Goal: Transaction & Acquisition: Purchase product/service

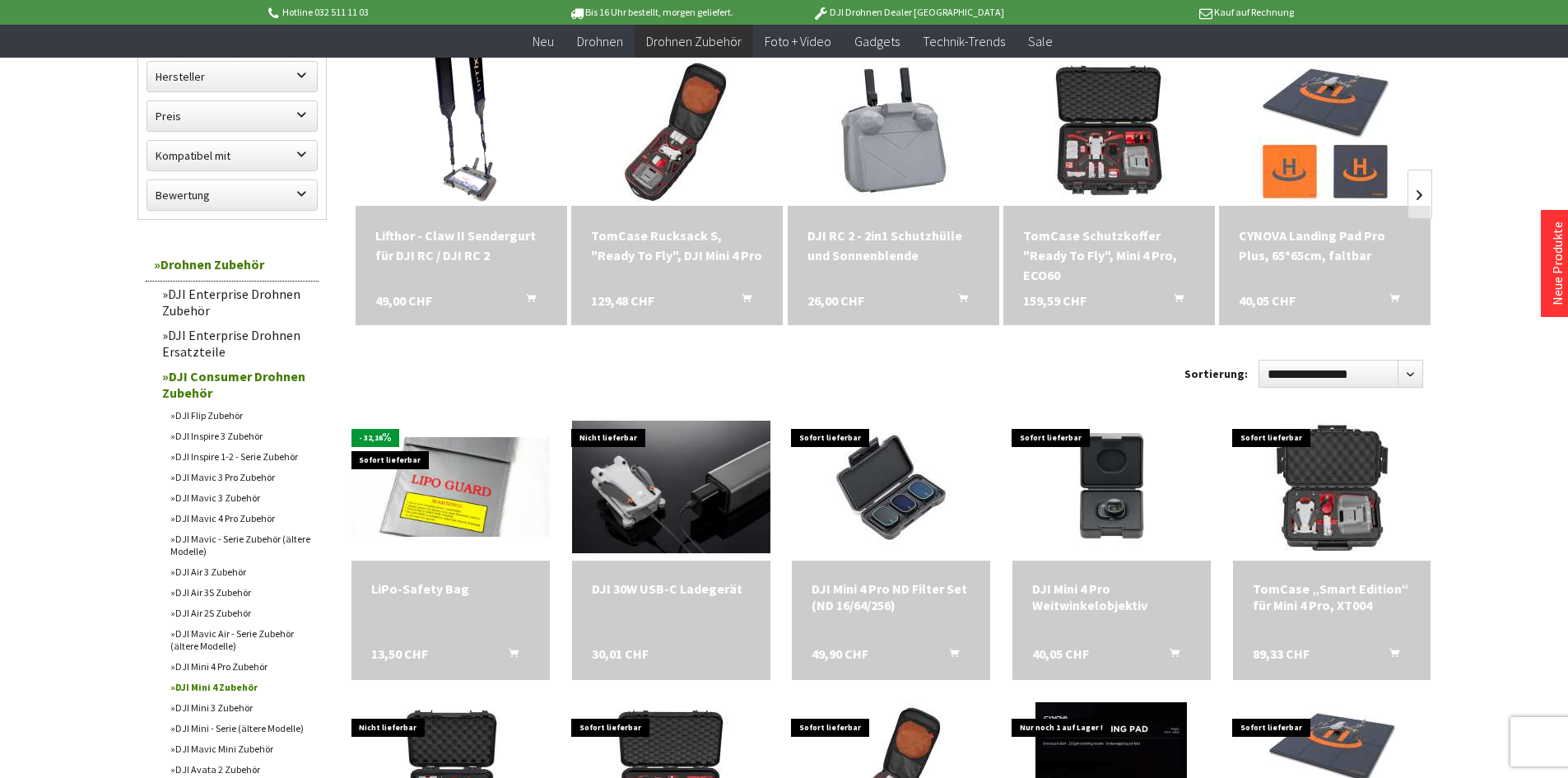
scroll to position [247, 0]
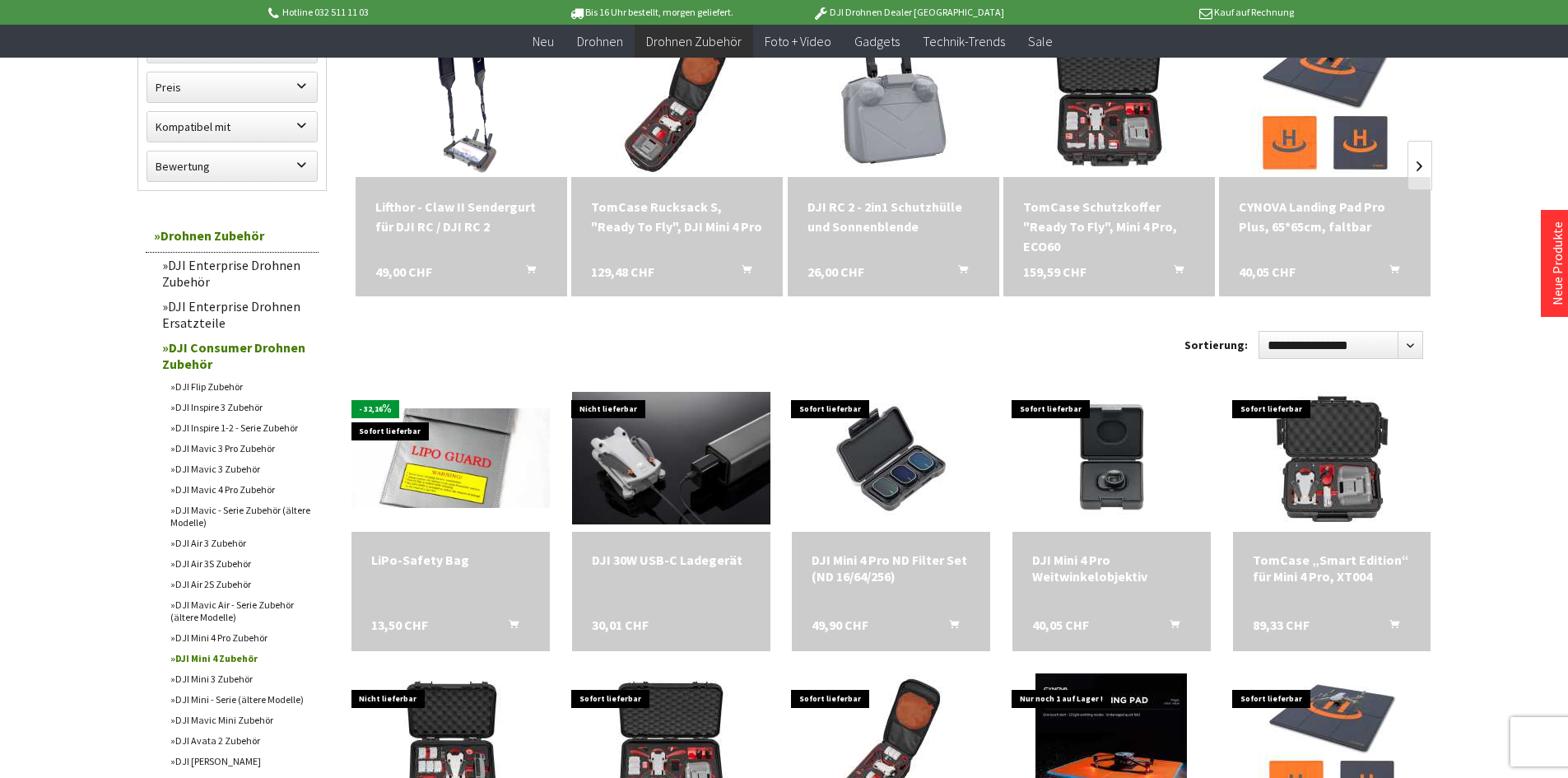
click at [205, 633] on link "DJI Mini 4 Pro Zubehör" at bounding box center [240, 637] width 157 height 21
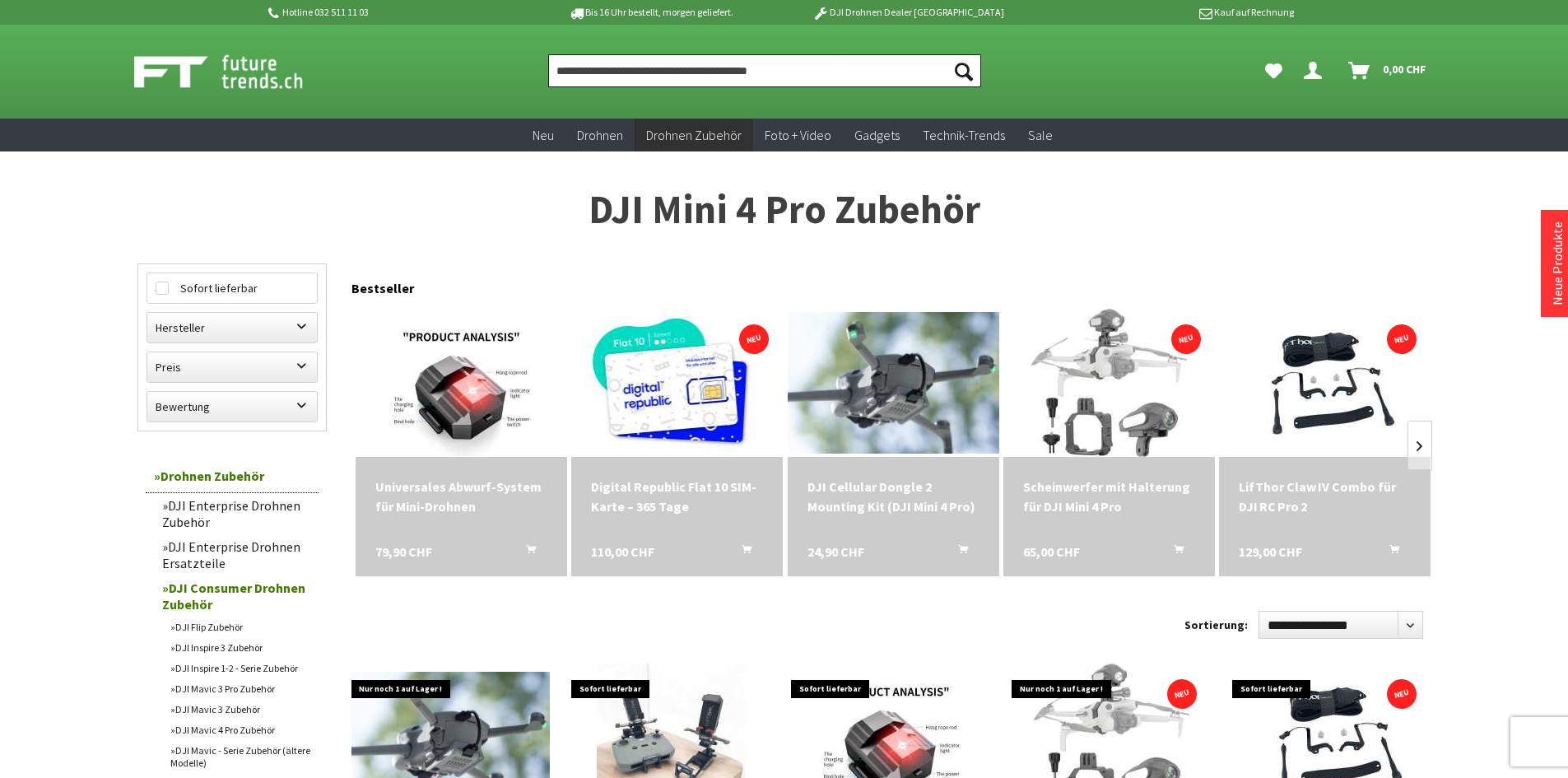
click at [631, 70] on input "Produkt, Marke, Kategorie, EAN, Artikelnummer…" at bounding box center [764, 71] width 433 height 33
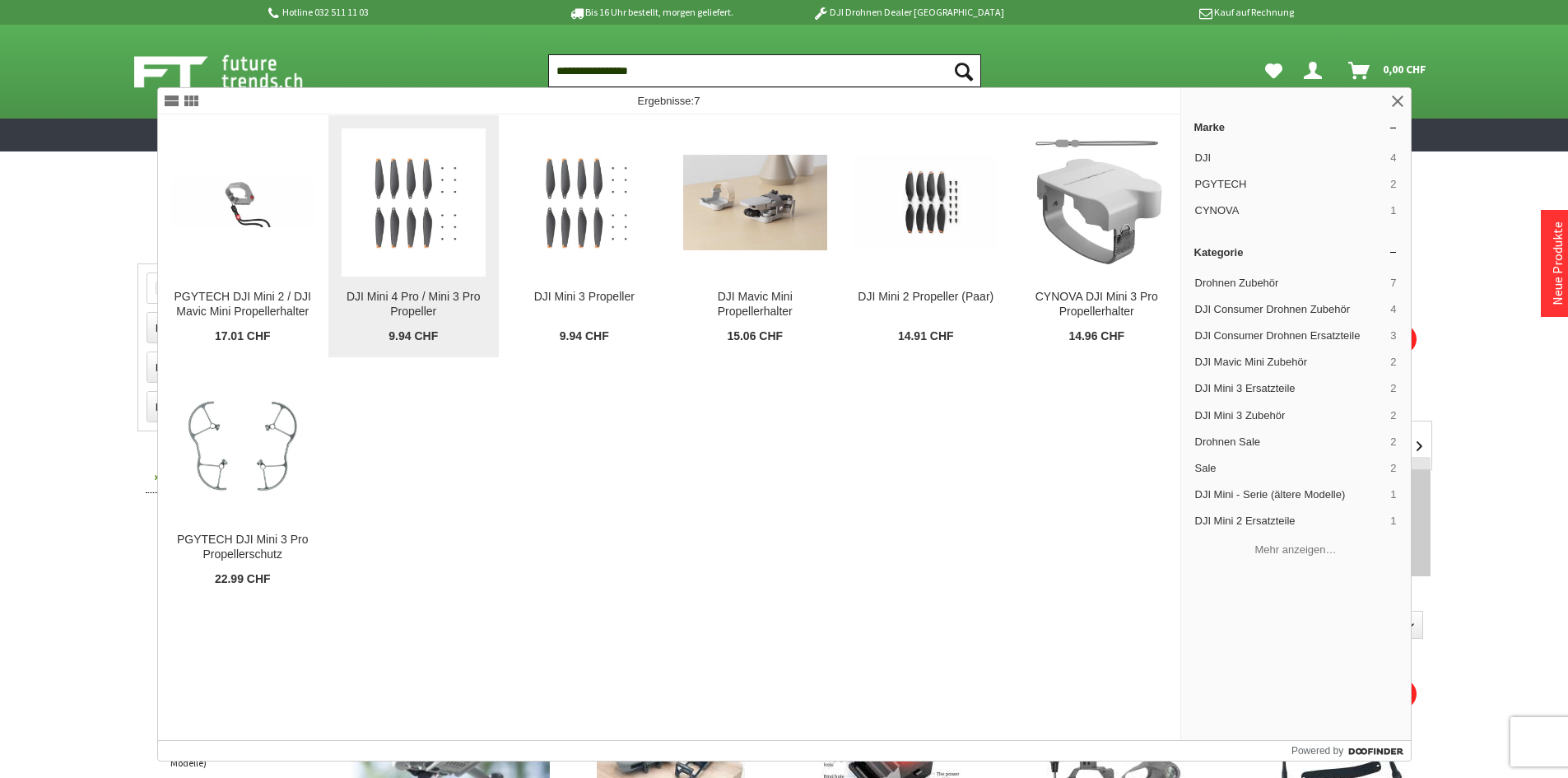
type input "**********"
click at [423, 228] on img at bounding box center [413, 203] width 144 height 116
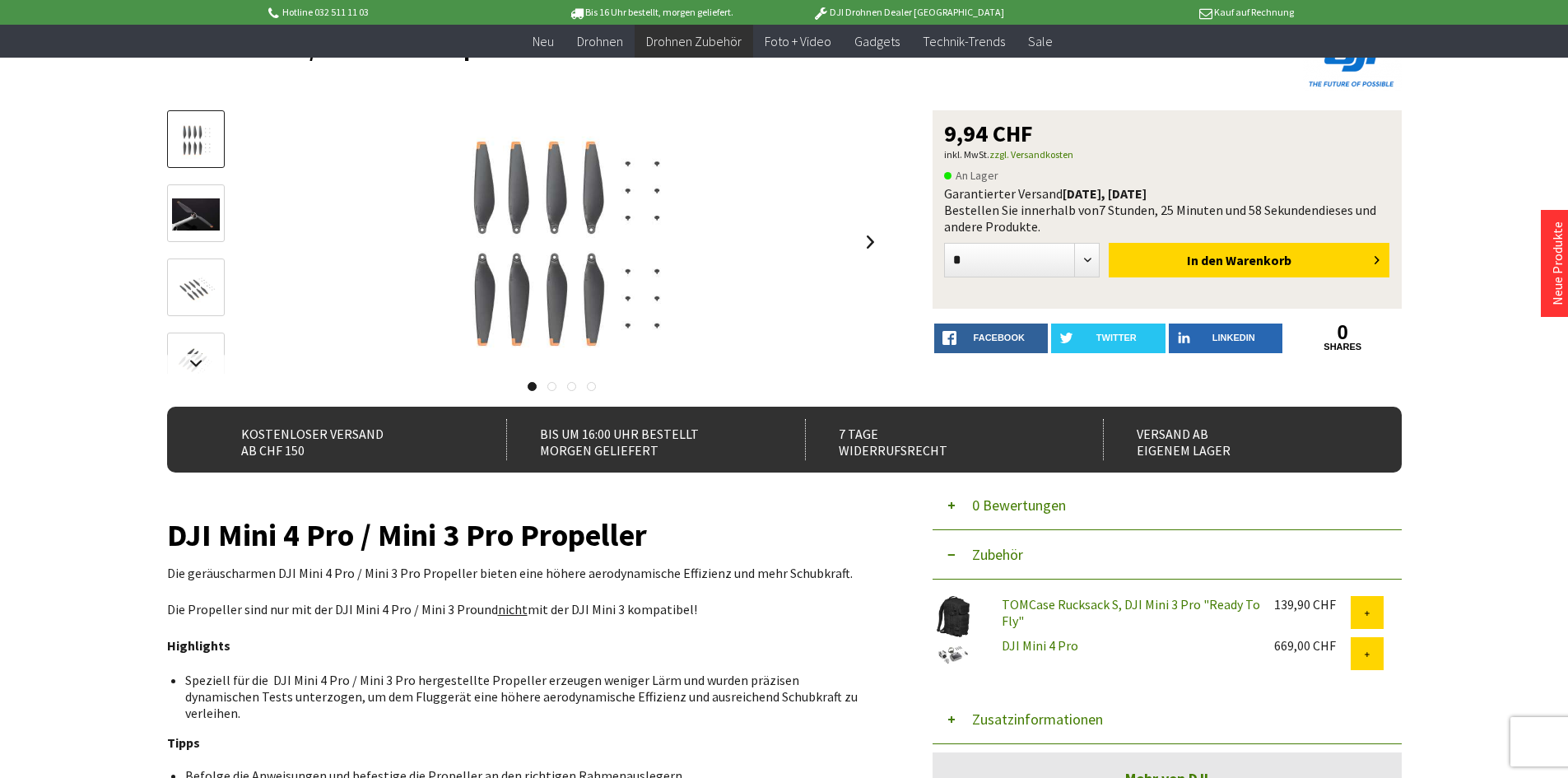
scroll to position [82, 0]
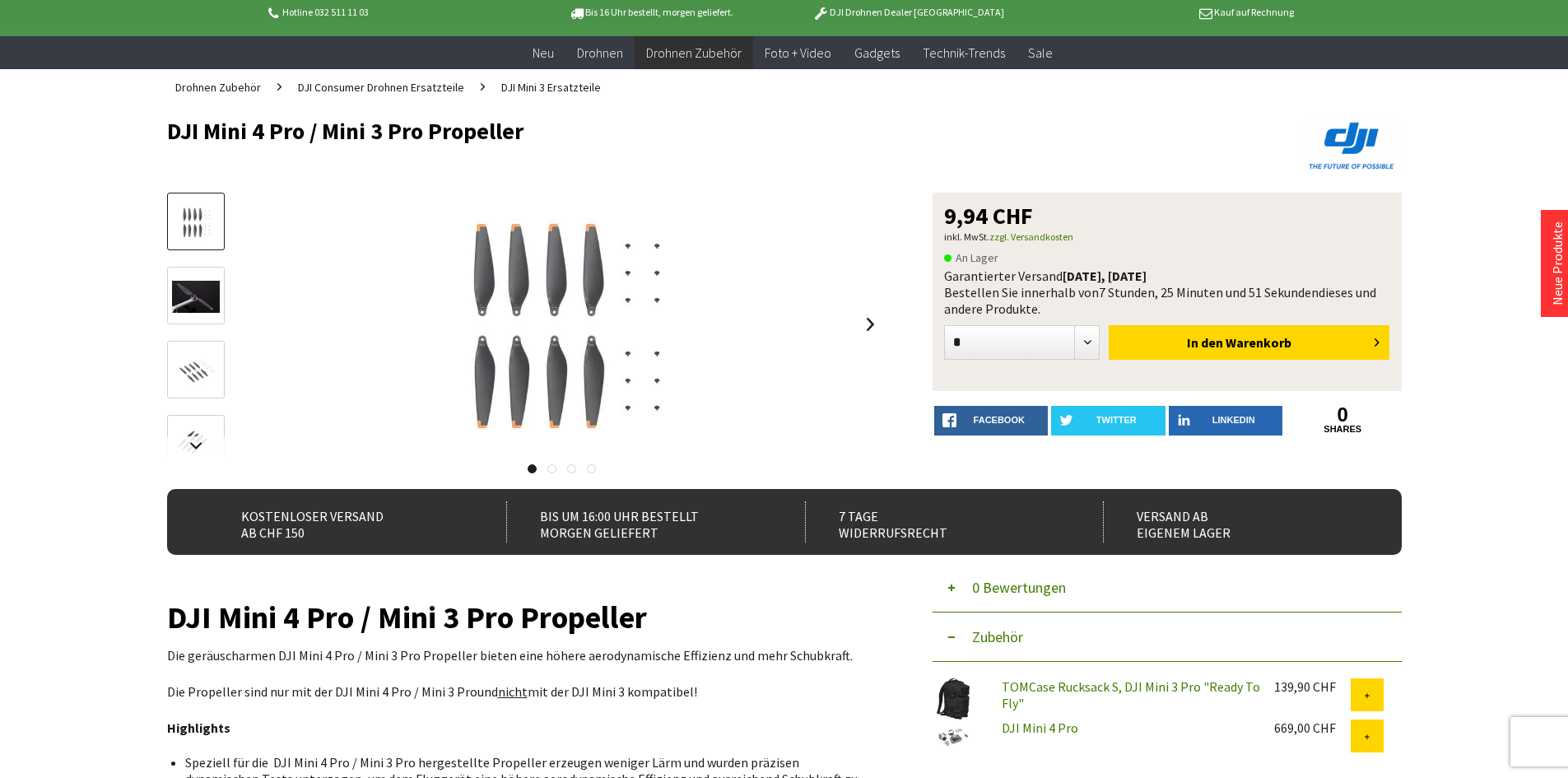
click at [552, 471] on link at bounding box center [551, 468] width 9 height 9
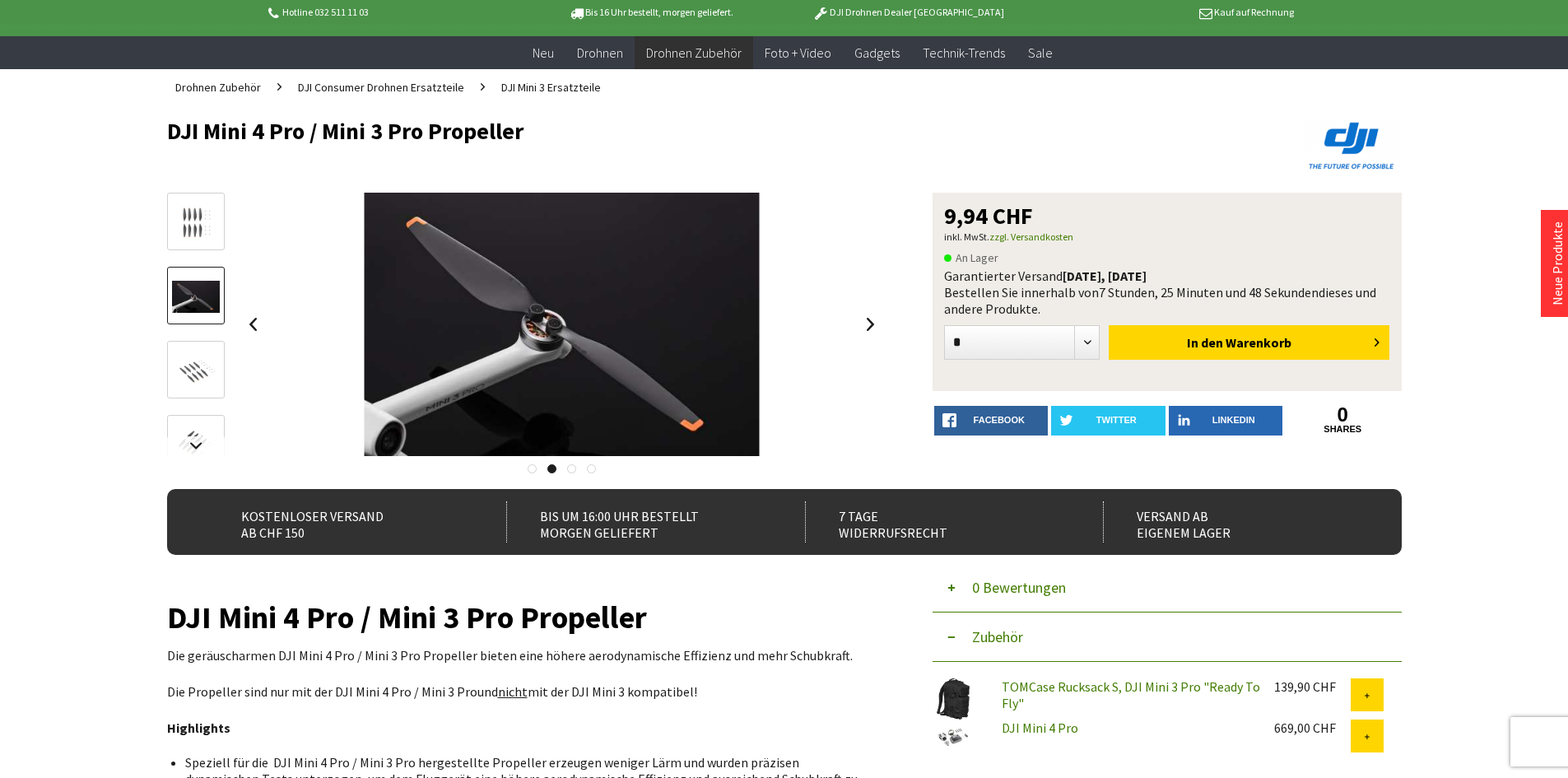
click at [572, 470] on link at bounding box center [571, 468] width 9 height 9
